Goal: Task Accomplishment & Management: Manage account settings

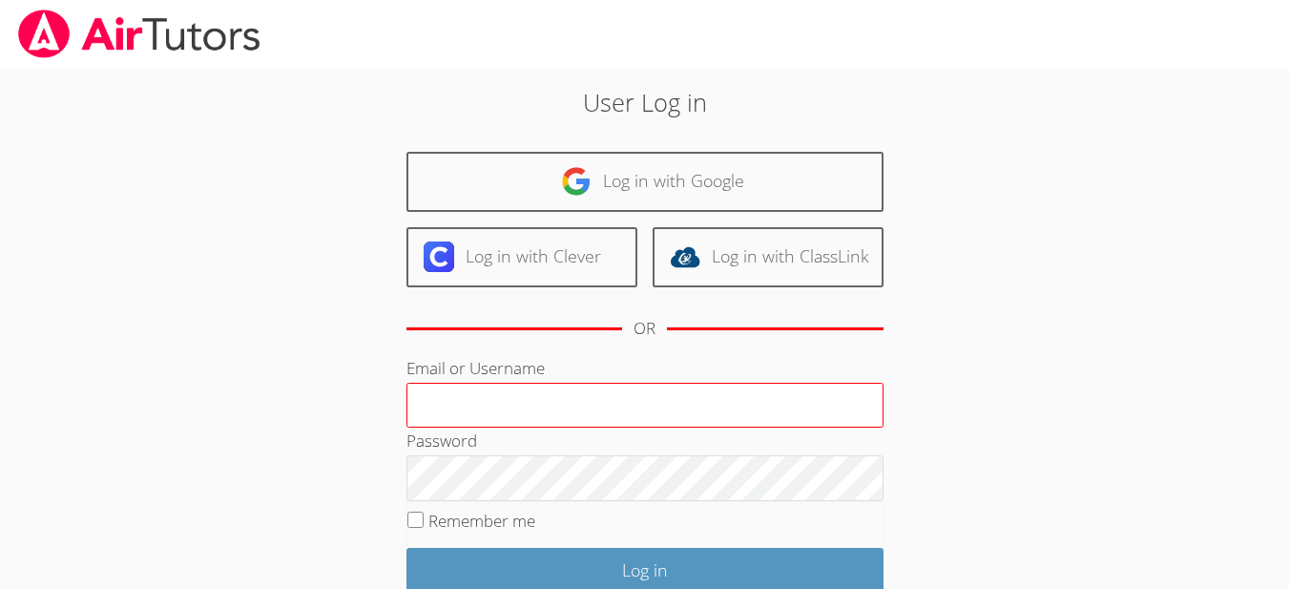
click at [558, 403] on input "Email or Username" at bounding box center [644, 406] width 477 height 46
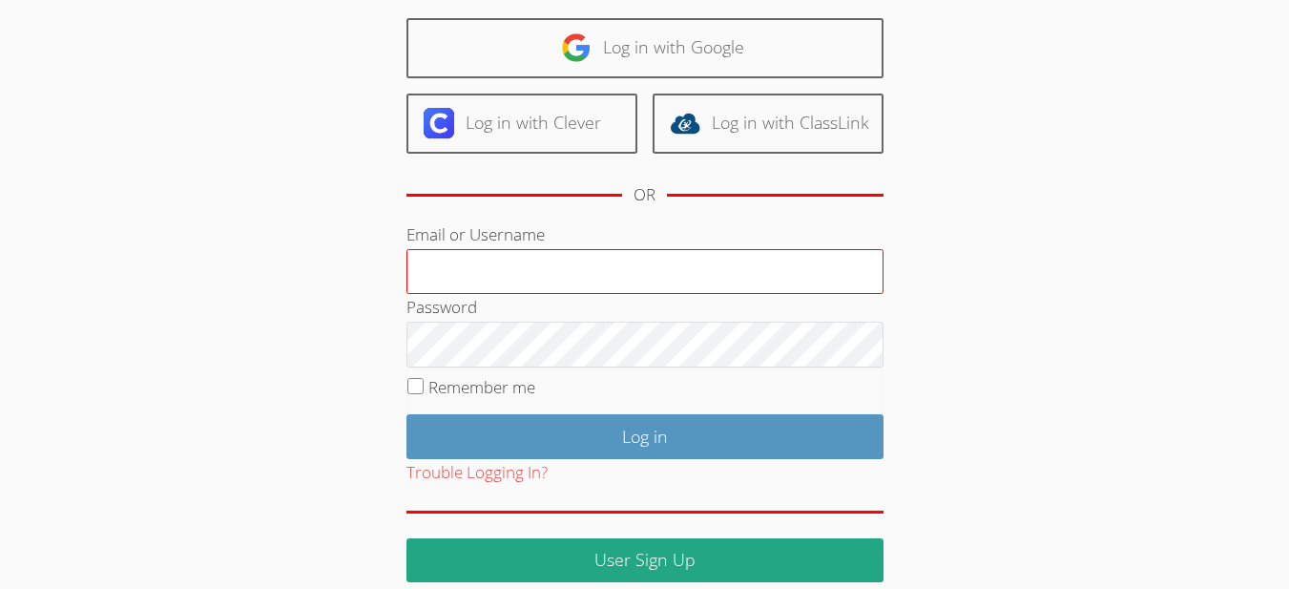
scroll to position [156, 0]
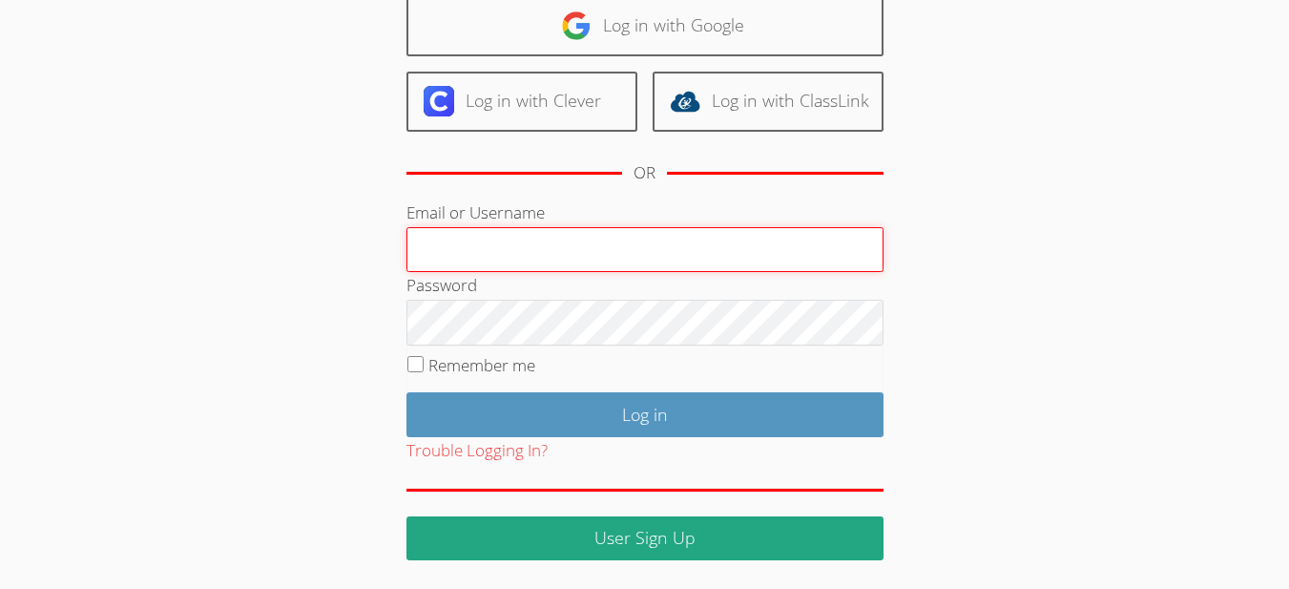
paste input "[EMAIL_ADDRESS][DOMAIN_NAME]"
type input "[EMAIL_ADDRESS][DOMAIN_NAME]"
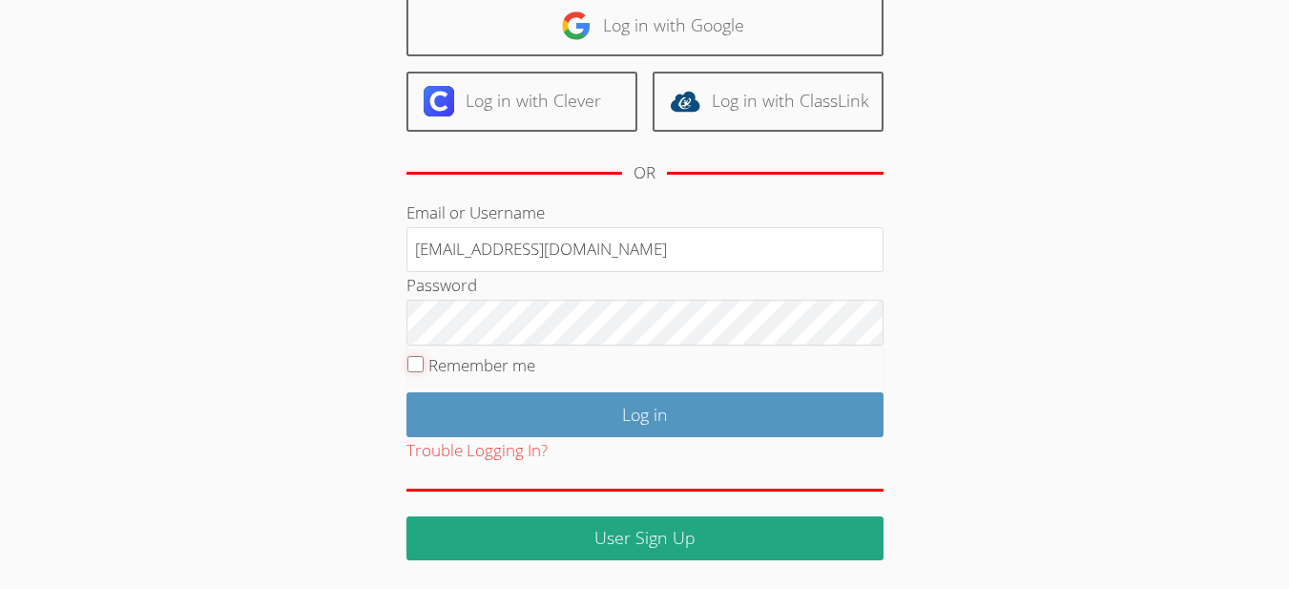
click at [409, 361] on input "Remember me" at bounding box center [415, 364] width 16 height 16
click at [417, 359] on input "Remember me" at bounding box center [415, 364] width 16 height 16
click at [419, 358] on input "Remember me" at bounding box center [415, 364] width 16 height 16
checkbox input "true"
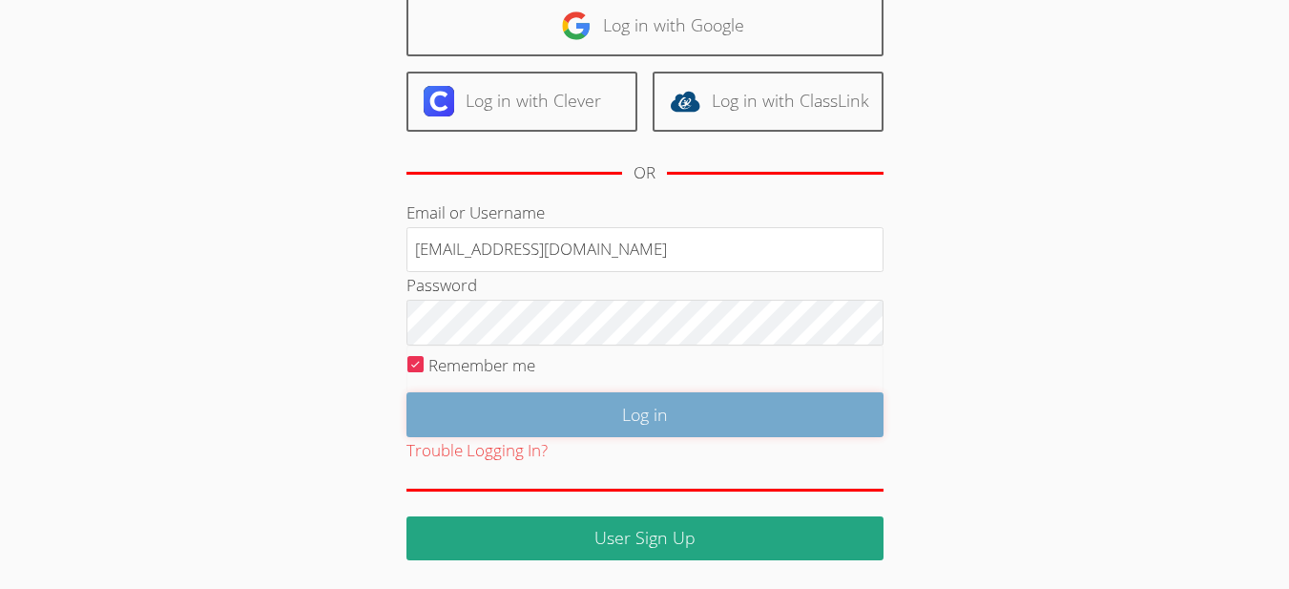
click at [618, 413] on input "Log in" at bounding box center [644, 414] width 477 height 45
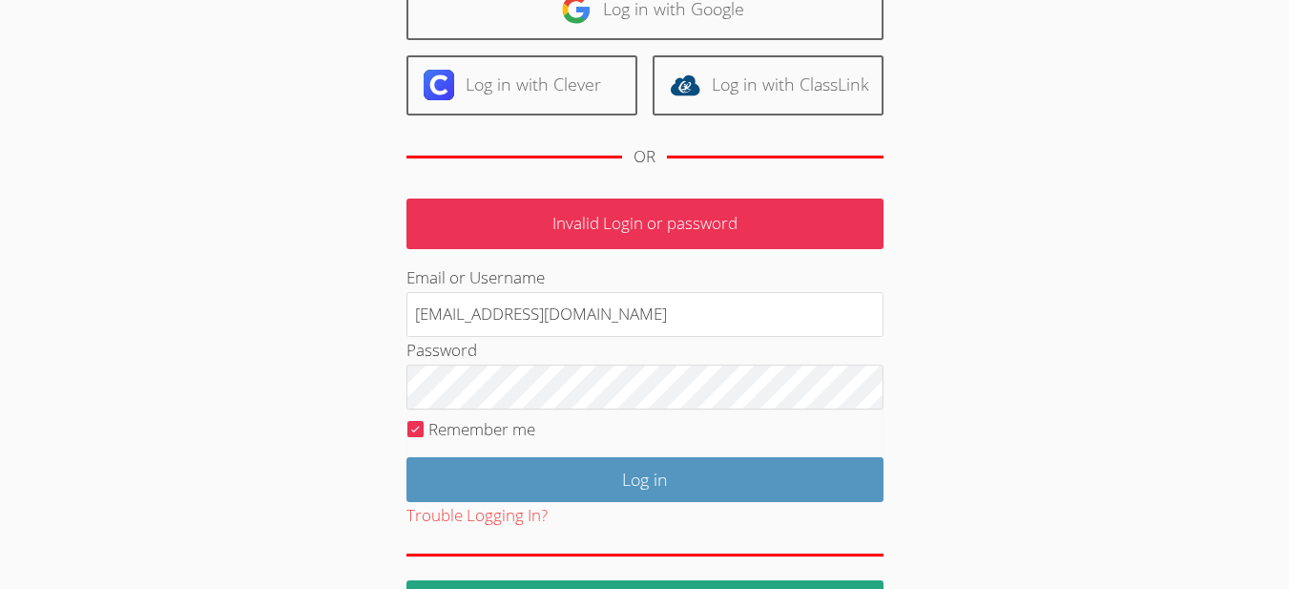
scroll to position [237, 0]
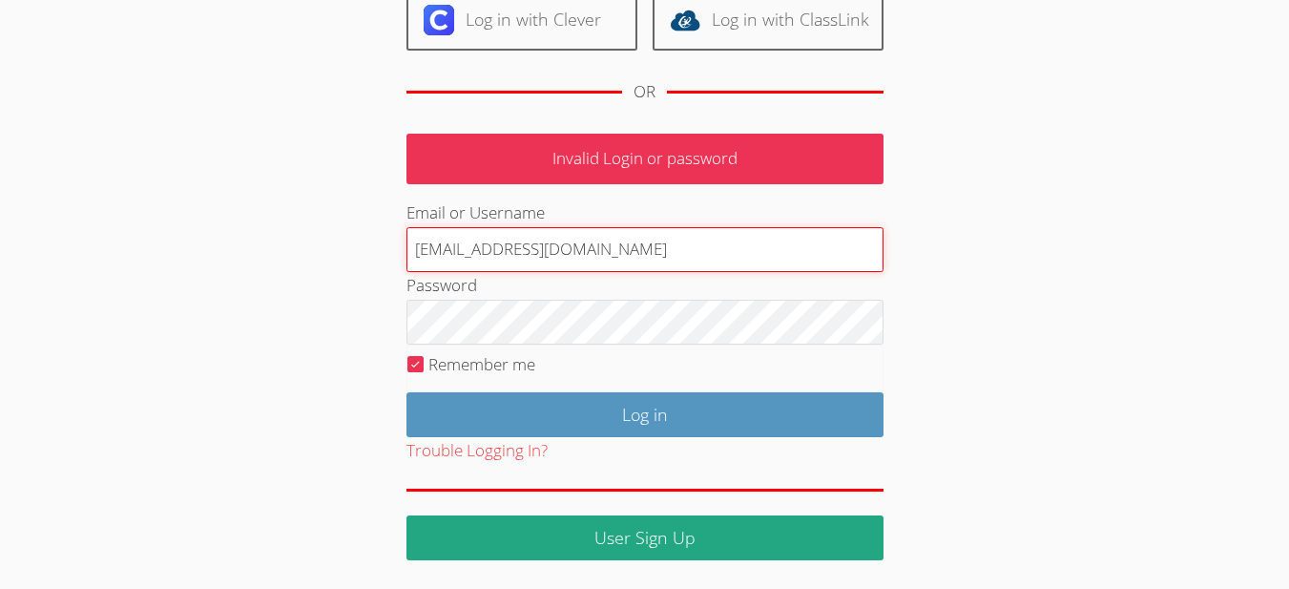
click at [637, 244] on input "[EMAIL_ADDRESS][DOMAIN_NAME]" at bounding box center [644, 250] width 477 height 46
click at [636, 244] on input "[EMAIL_ADDRESS][DOMAIN_NAME]" at bounding box center [644, 250] width 477 height 46
paste input ".[PERSON_NAME][EMAIL_ADDRESS][DOMAIN_NAME]"
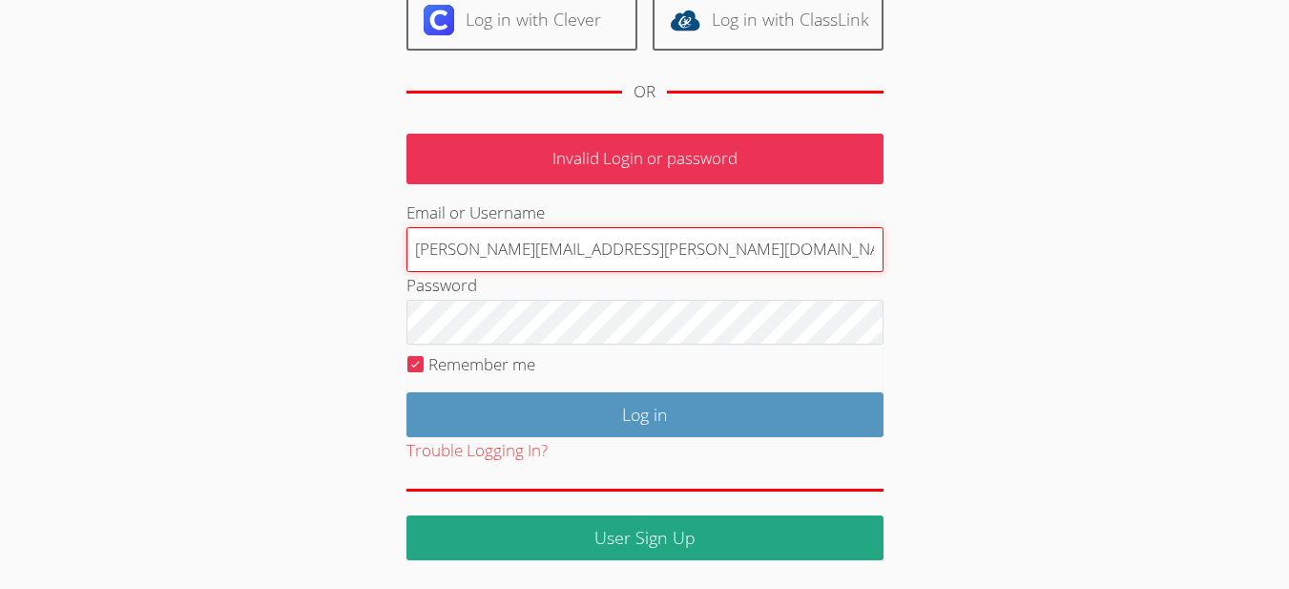
type input "[PERSON_NAME][EMAIL_ADDRESS][PERSON_NAME][DOMAIN_NAME]"
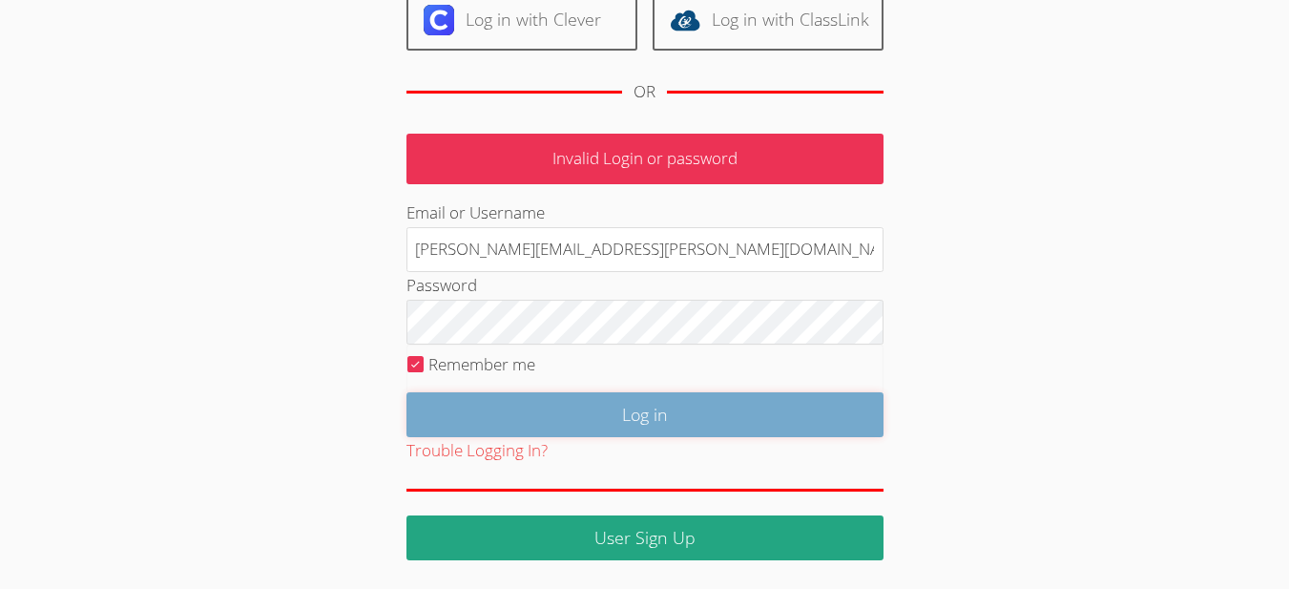
click at [538, 406] on input "Log in" at bounding box center [644, 414] width 477 height 45
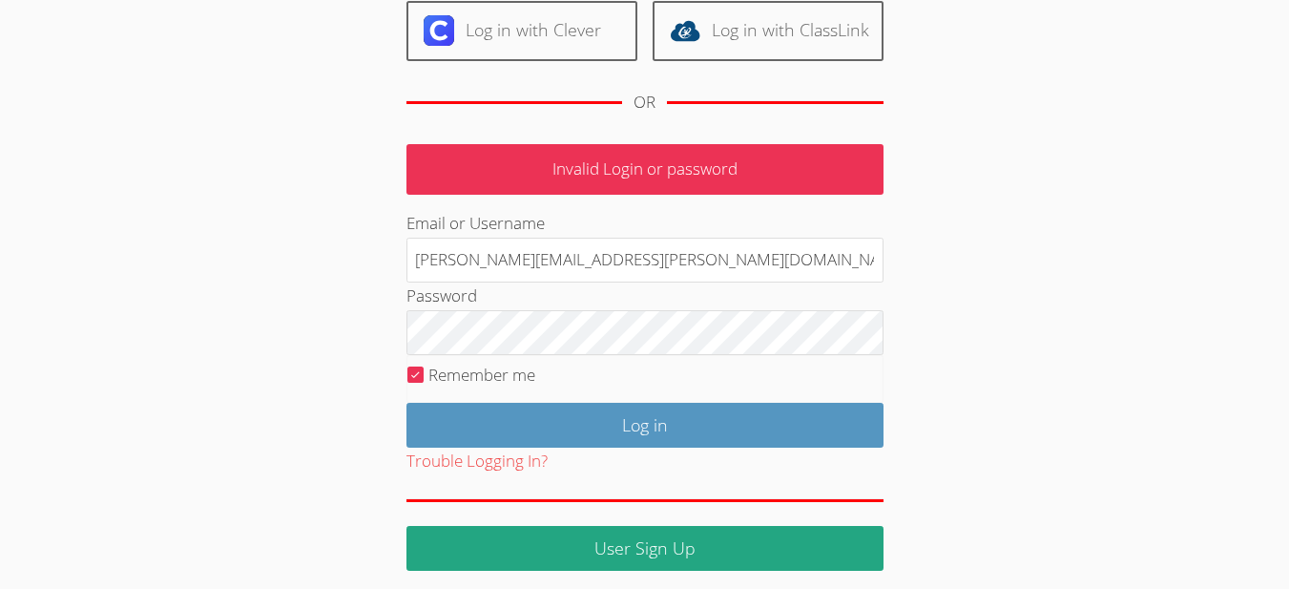
scroll to position [237, 0]
